Goal: Information Seeking & Learning: Learn about a topic

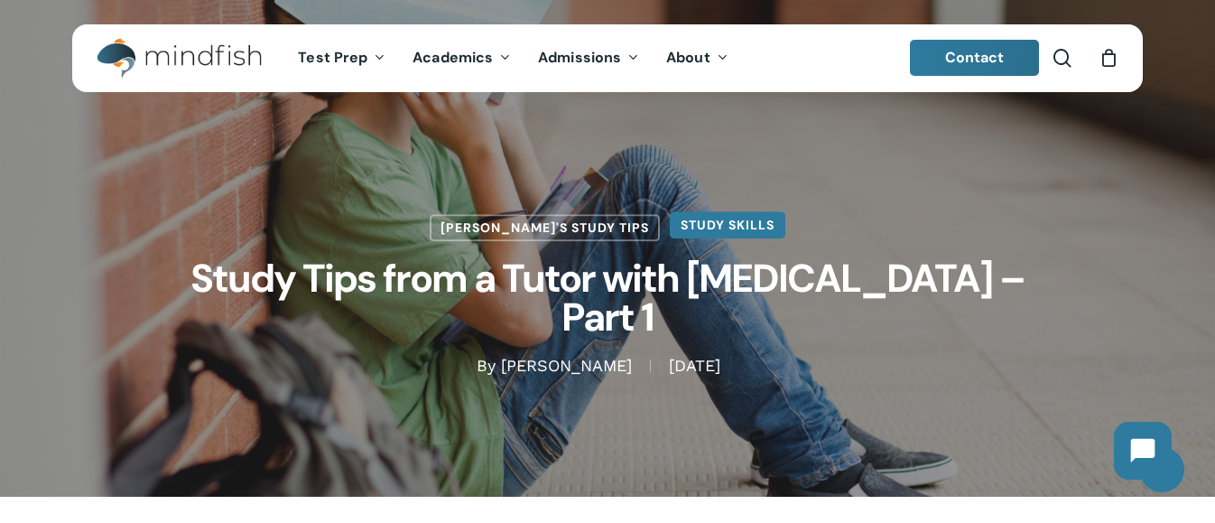
click at [685, 238] on link "Study Skills" at bounding box center [728, 224] width 116 height 27
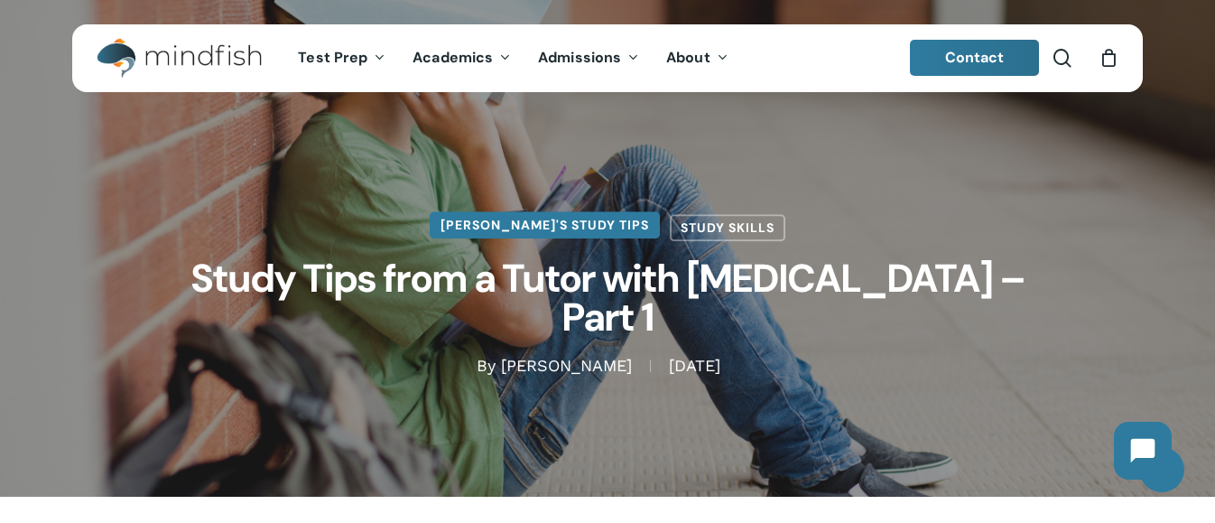
click at [575, 238] on link "[PERSON_NAME]'s Study Tips" at bounding box center [545, 224] width 230 height 27
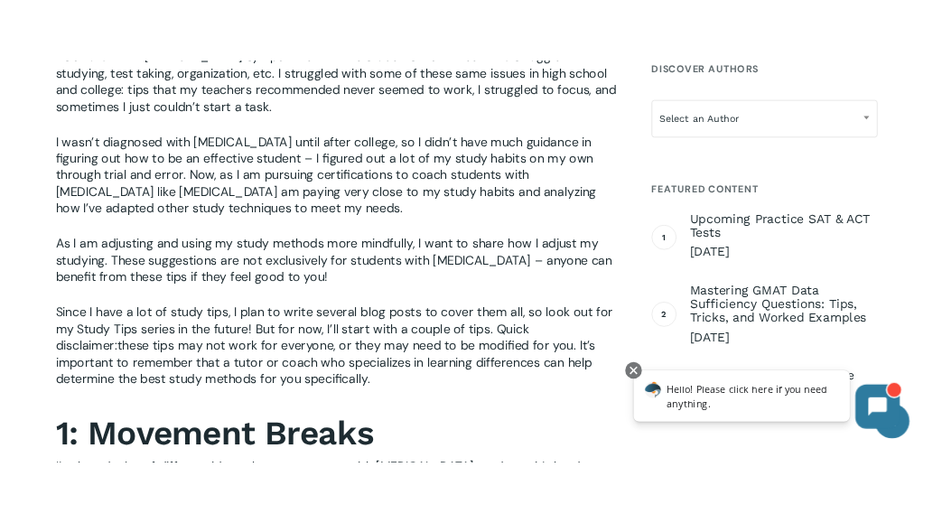
scroll to position [953, 0]
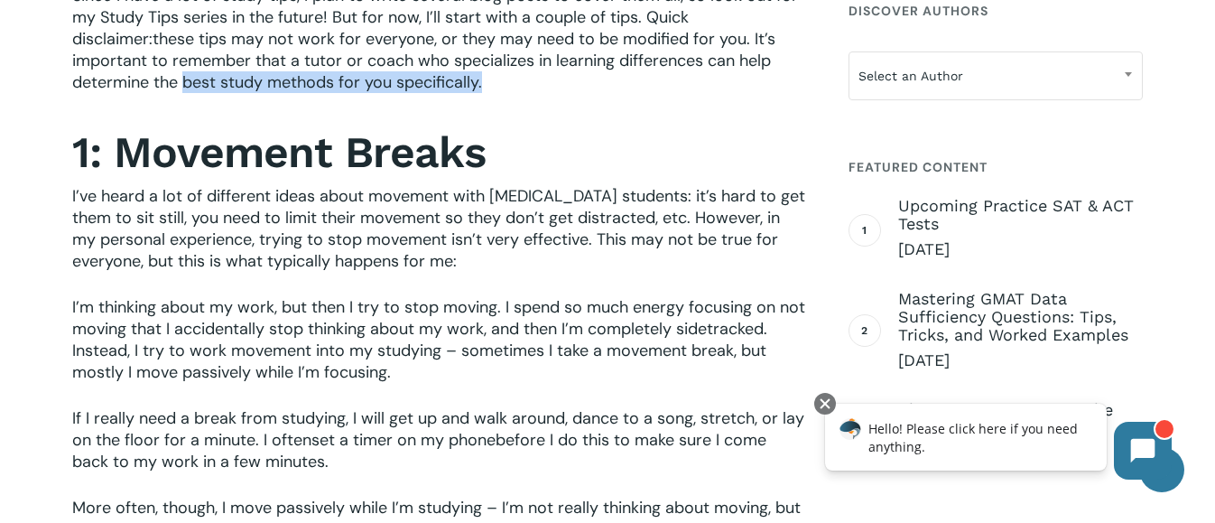
drag, startPoint x: 1, startPoint y: 108, endPoint x: 44, endPoint y: 113, distance: 43.6
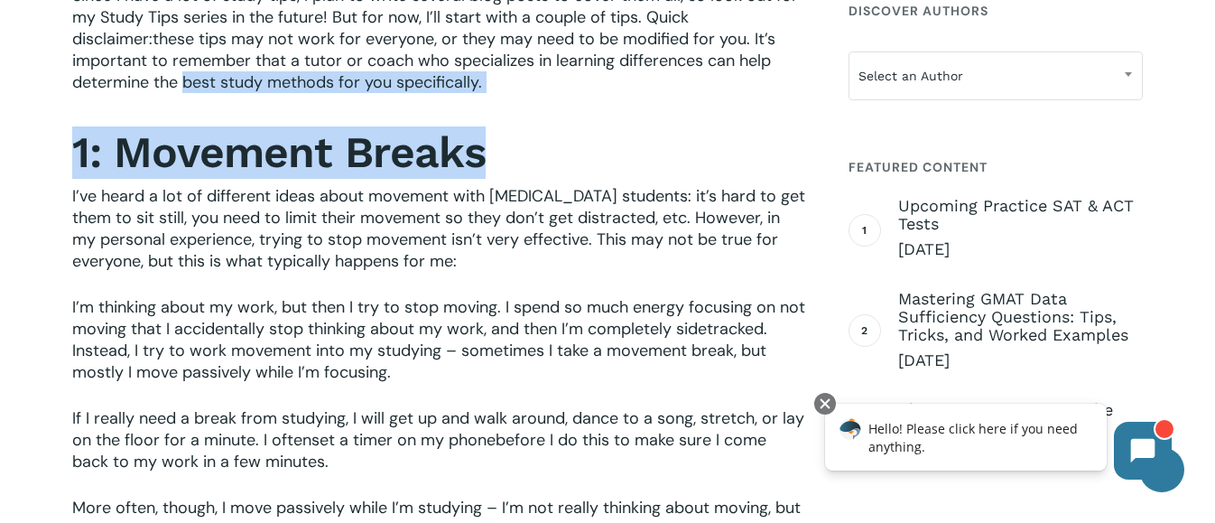
drag, startPoint x: 1, startPoint y: 101, endPoint x: 767, endPoint y: 130, distance: 767.1
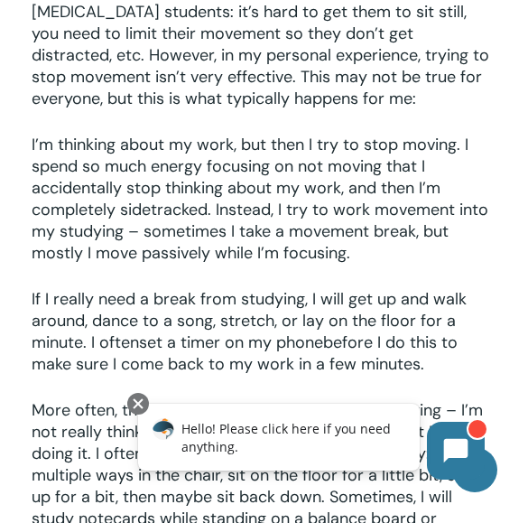
scroll to position [1157, 0]
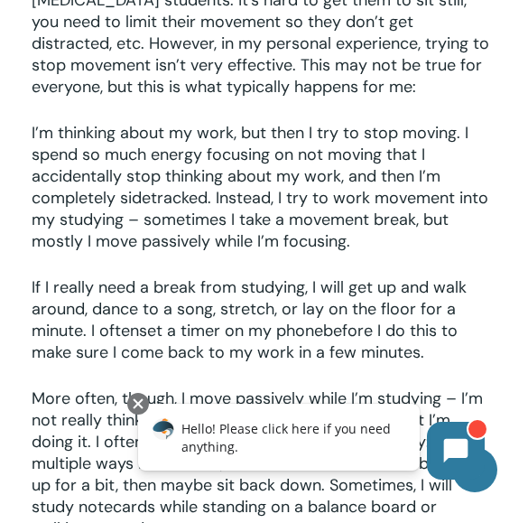
click at [358, 276] on span "If I really need a break from studying, I will get up and walk around, dance to…" at bounding box center [249, 308] width 435 height 65
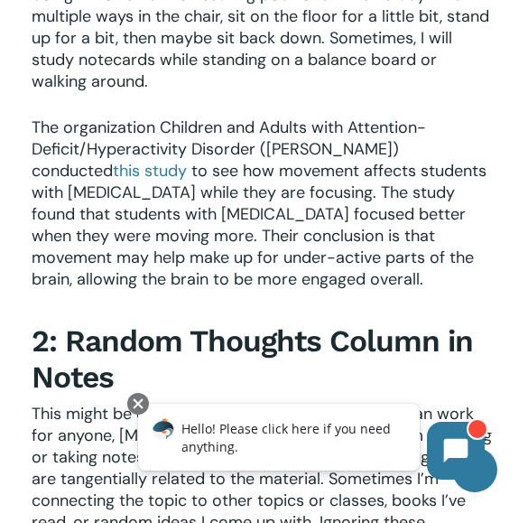
scroll to position [1609, 0]
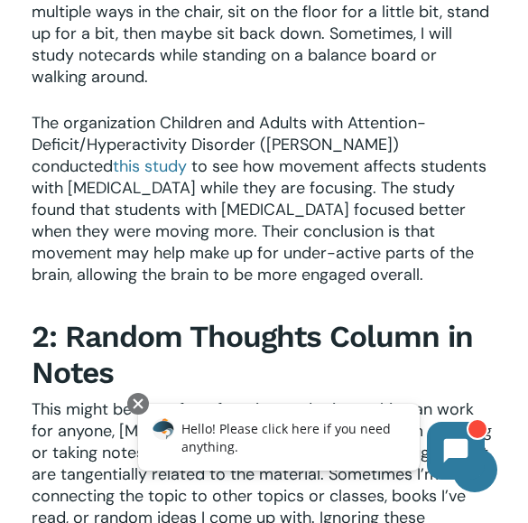
click at [416, 244] on p "The organization Children and Adults with Attention-Deficit/Hyperactivity Disor…" at bounding box center [264, 211] width 465 height 198
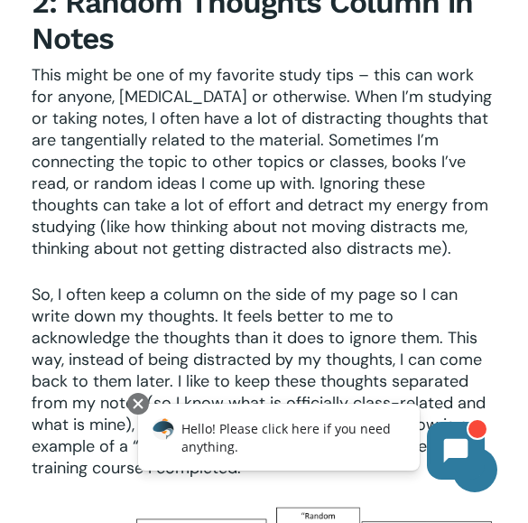
scroll to position [1947, 0]
